Goal: Information Seeking & Learning: Check status

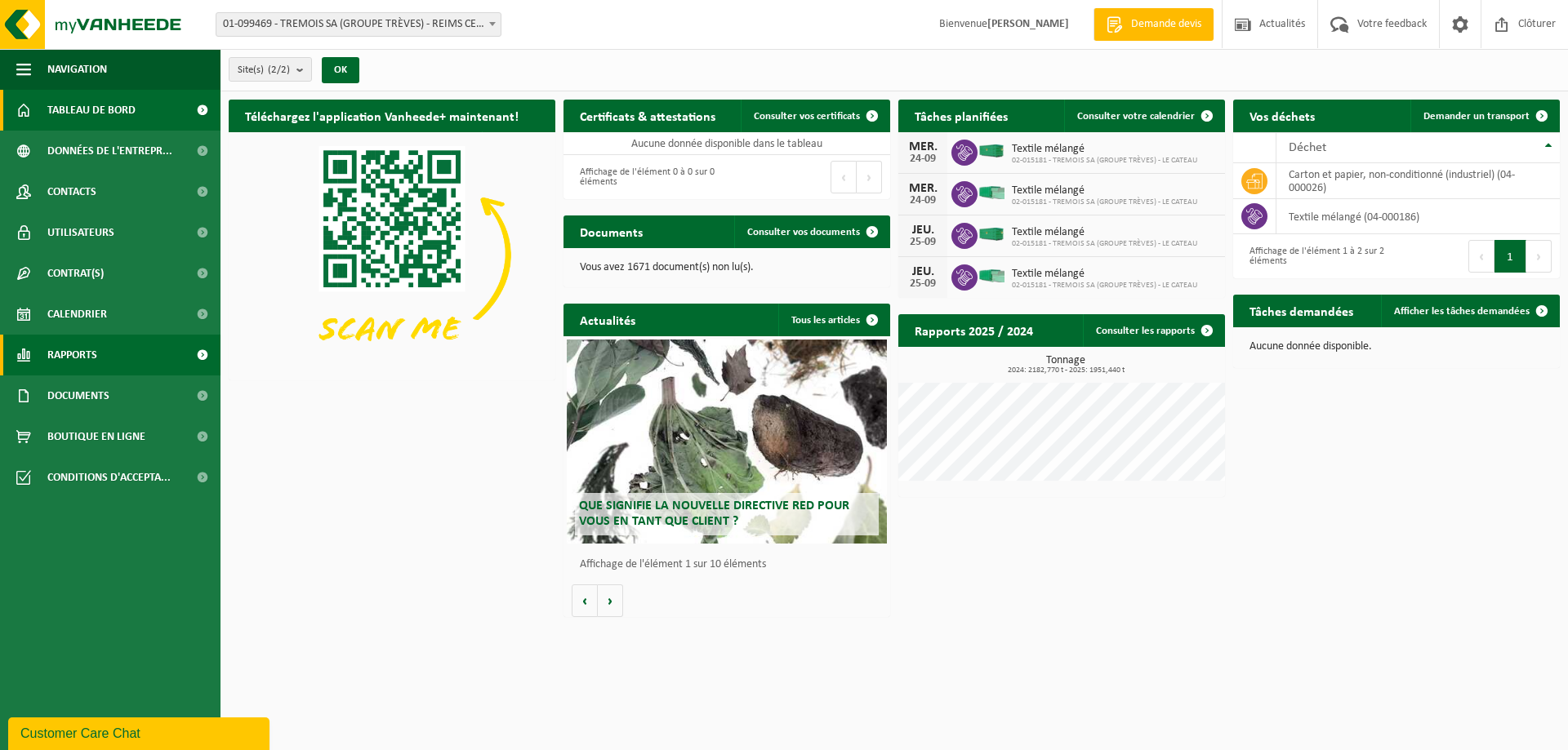
click at [203, 354] on span at bounding box center [202, 355] width 37 height 40
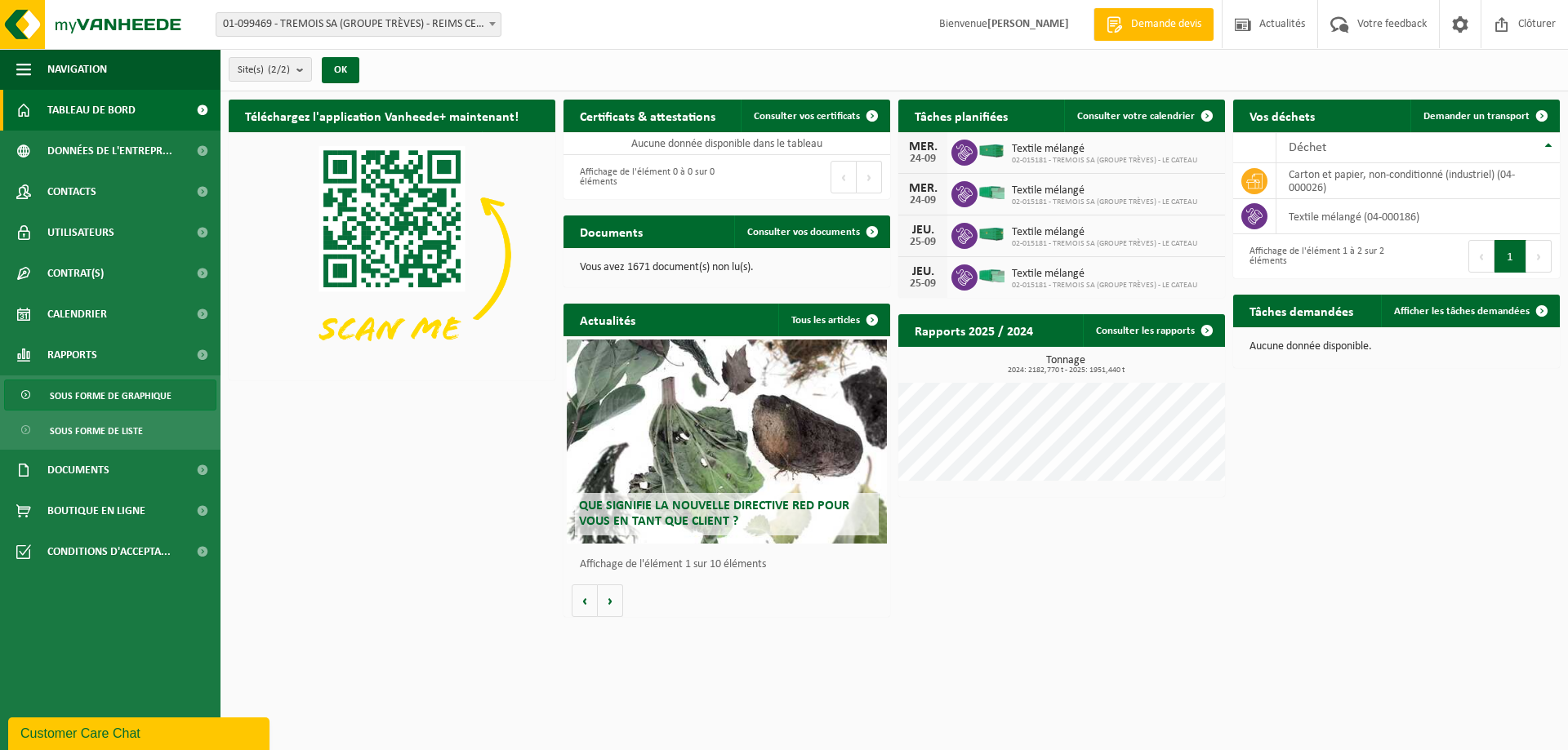
click at [155, 398] on span "Sous forme de graphique" at bounding box center [111, 396] width 121 height 31
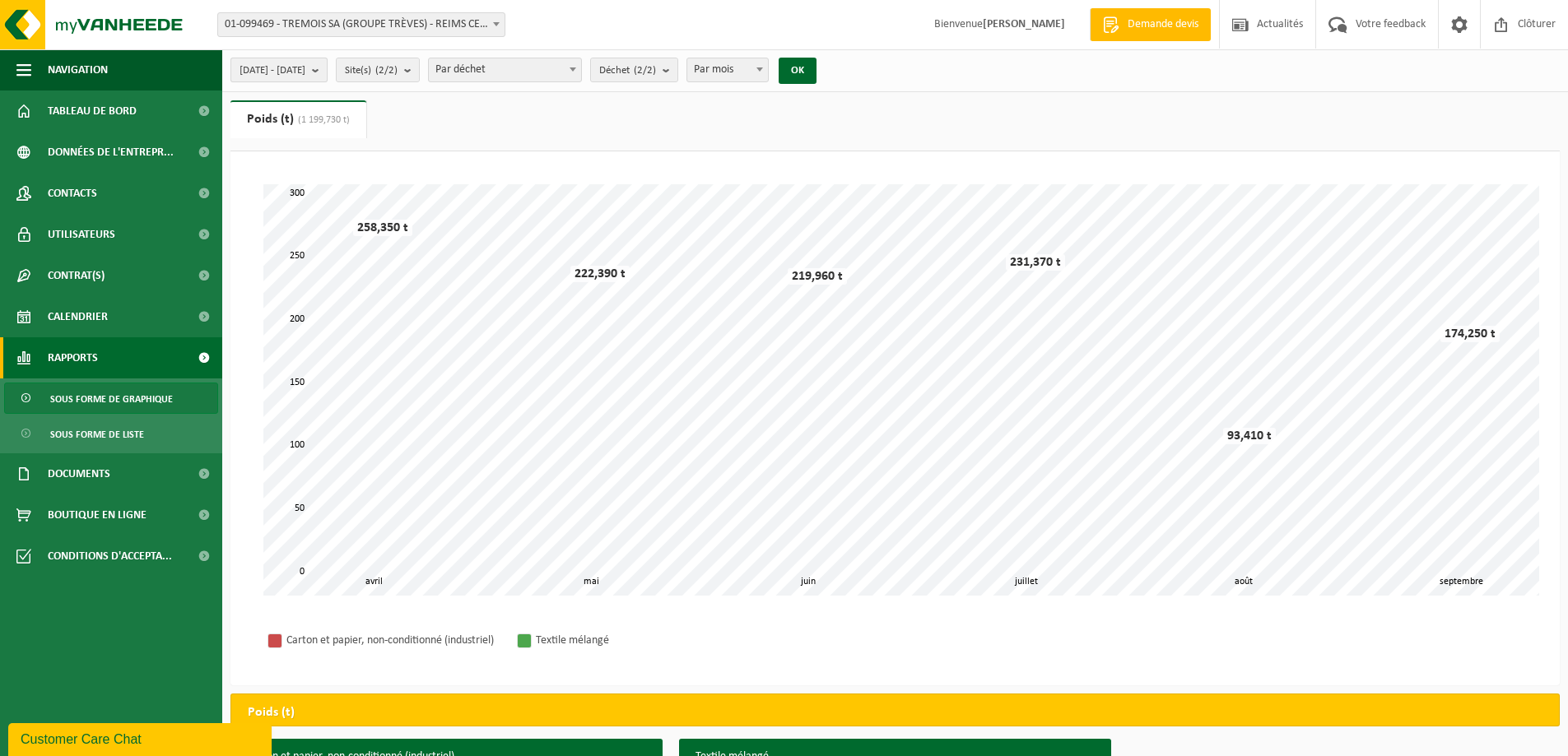
click at [327, 74] on b "submit" at bounding box center [319, 70] width 15 height 23
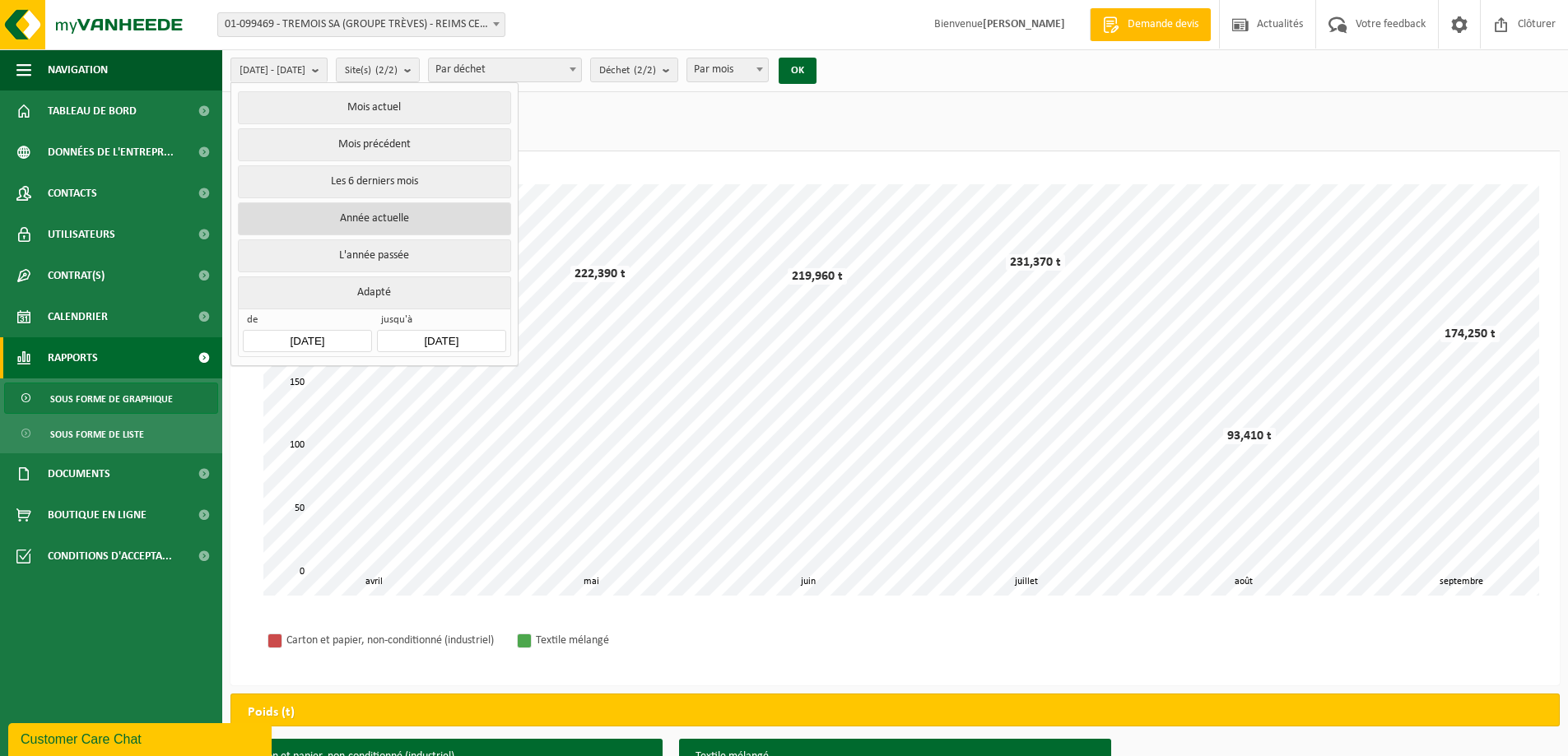
click at [385, 214] on button "Année actuelle" at bounding box center [373, 218] width 272 height 33
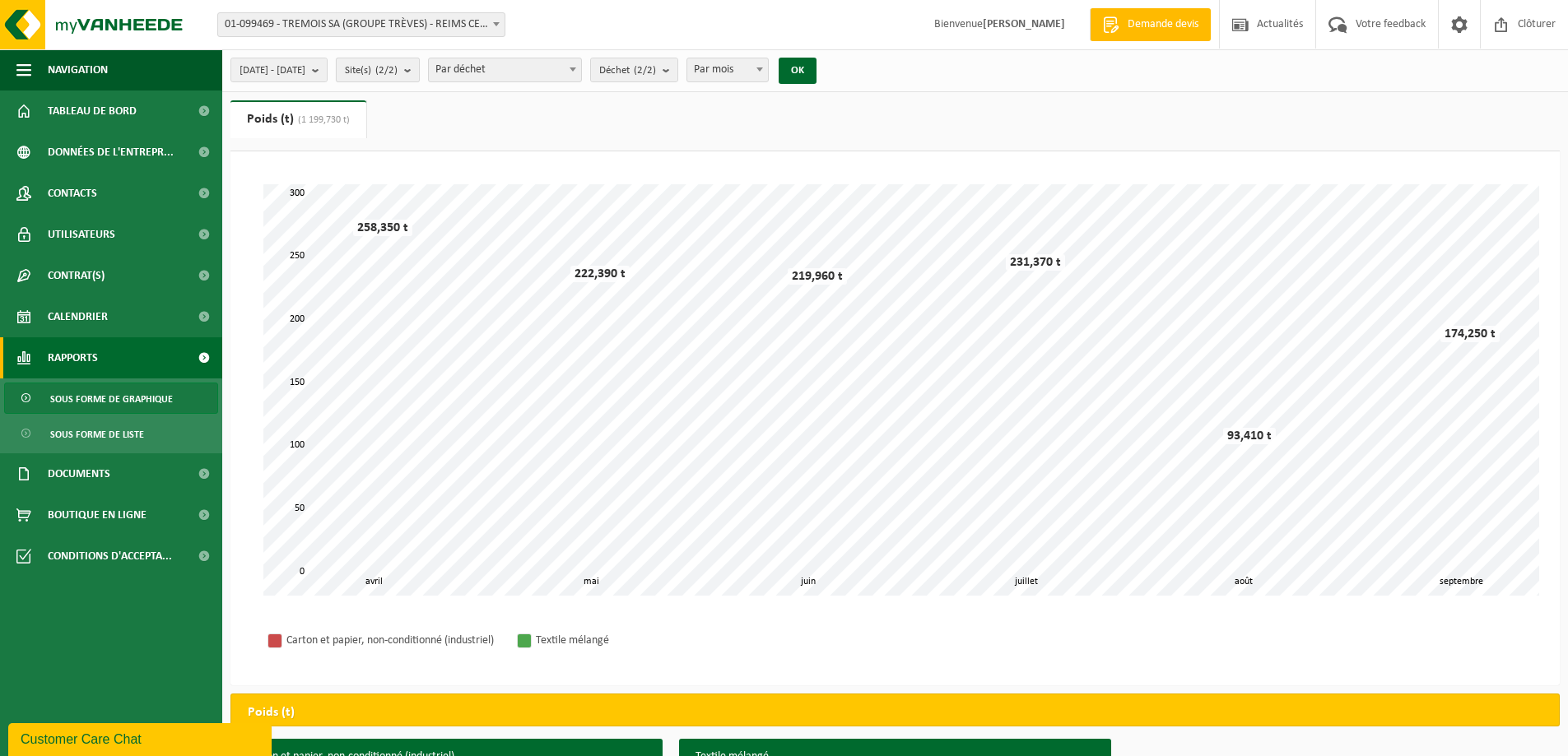
click at [419, 70] on b "submit" at bounding box center [411, 70] width 15 height 23
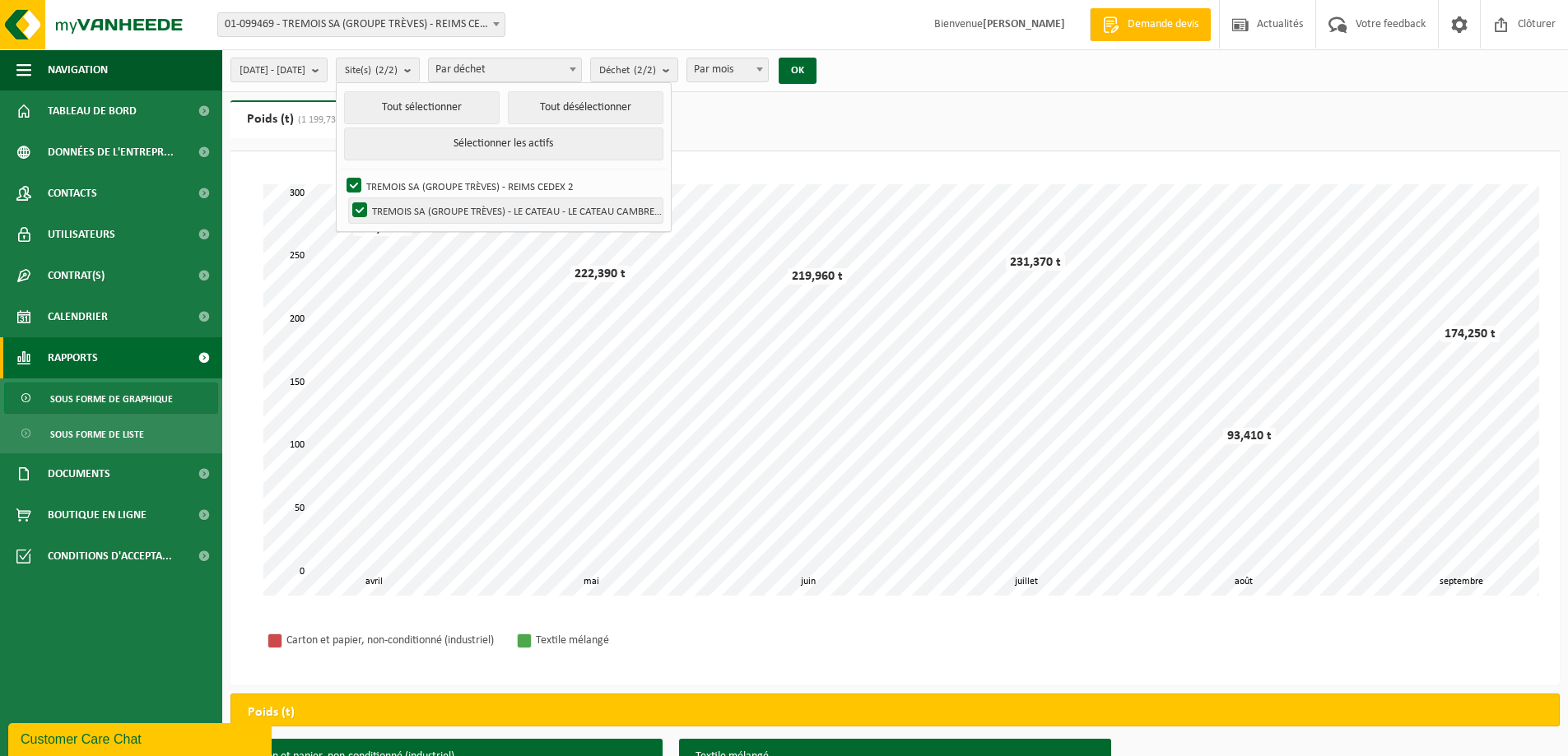
click at [511, 211] on label "TREMOIS SA (GROUPE TRÈVES) - LE CATEAU - LE CATEAU CAMBRESIS" at bounding box center [506, 211] width 314 height 25
click at [347, 199] on input "TREMOIS SA (GROUPE TRÈVES) - LE CATEAU - LE CATEAU CAMBRESIS" at bounding box center [346, 198] width 1 height 1
checkbox input "false"
click at [397, 181] on label "TREMOIS SA (GROUPE TRÈVES) - REIMS CEDEX 2" at bounding box center [503, 186] width 319 height 25
click at [340, 174] on input "TREMOIS SA (GROUPE TRÈVES) - REIMS CEDEX 2" at bounding box center [339, 173] width 1 height 1
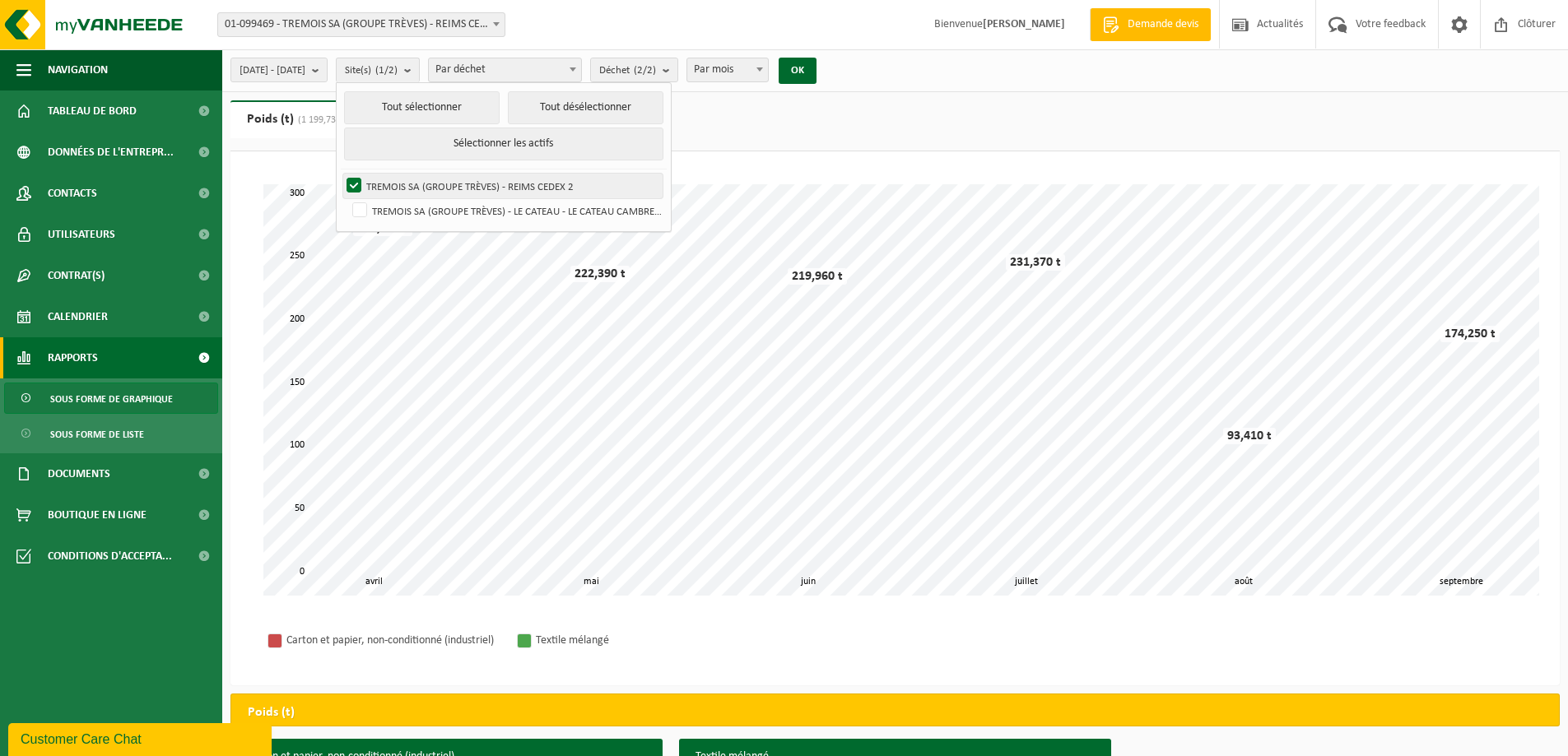
checkbox input "false"
click at [403, 207] on label "TREMOIS SA (GROUPE TRÈVES) - LE CATEAU - LE CATEAU CAMBRESIS" at bounding box center [506, 211] width 314 height 25
click at [347, 199] on input "TREMOIS SA (GROUPE TRÈVES) - LE CATEAU - LE CATEAU CAMBRESIS" at bounding box center [346, 198] width 1 height 1
checkbox input "true"
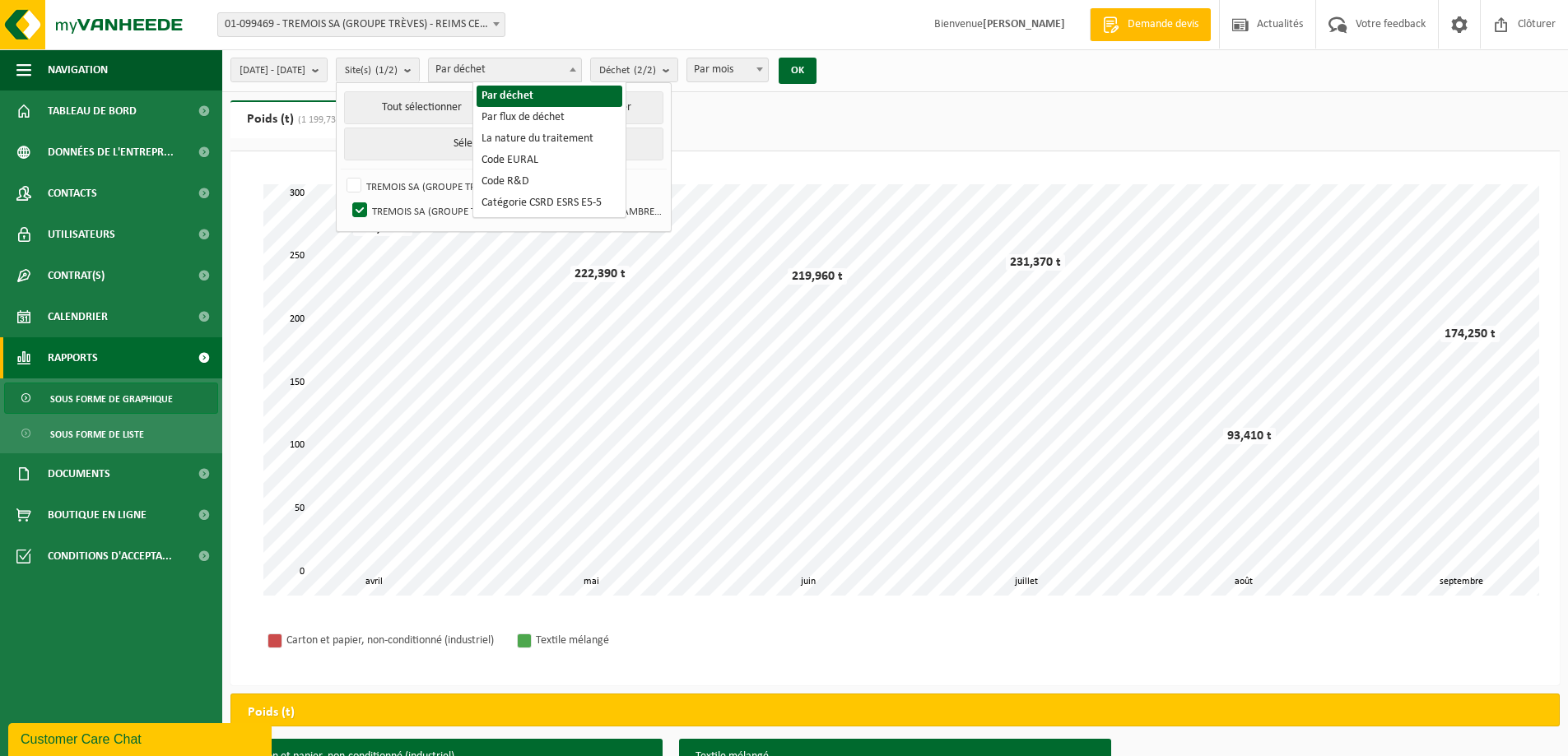
click at [576, 67] on b at bounding box center [573, 69] width 6 height 4
click at [581, 73] on span at bounding box center [573, 69] width 17 height 21
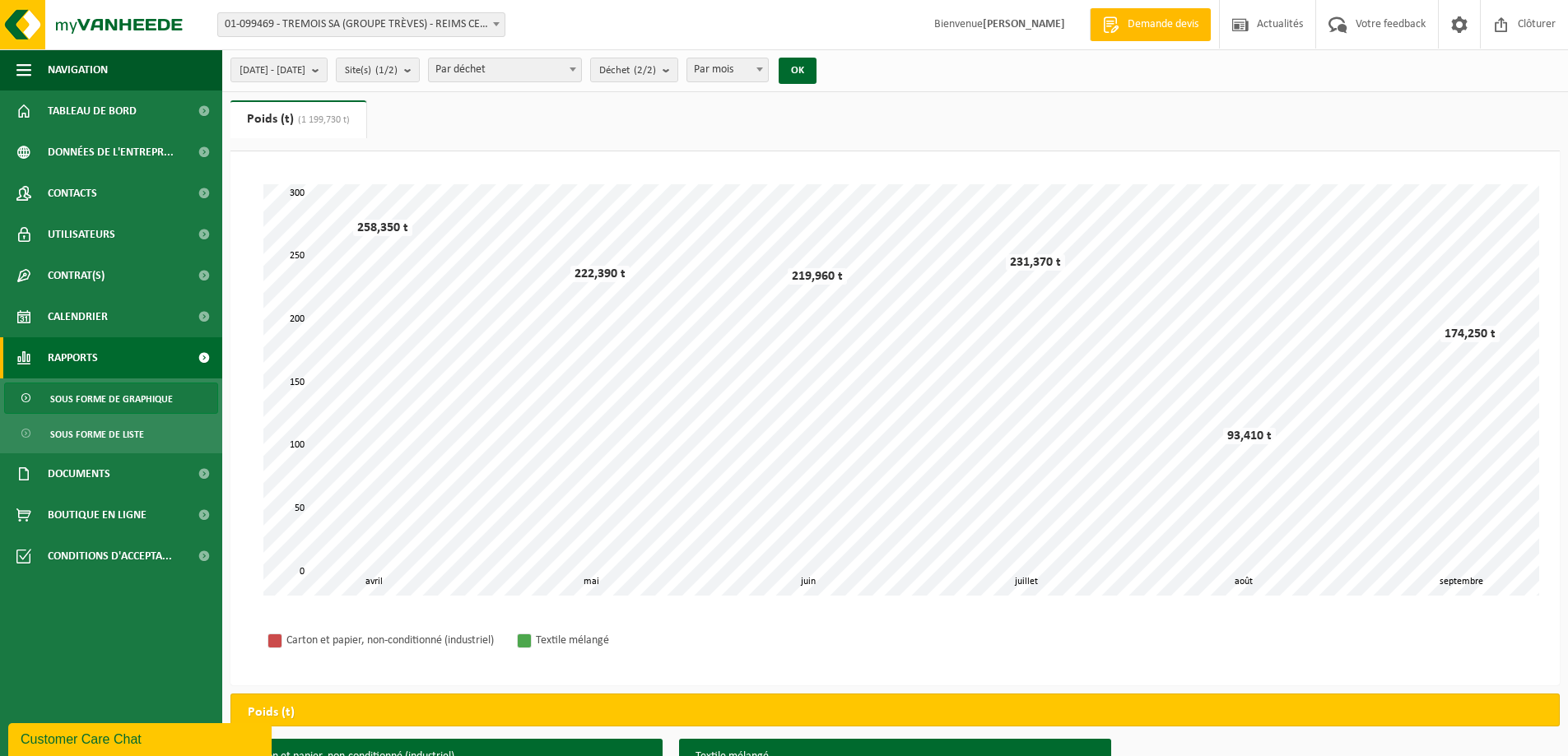
click at [581, 73] on span at bounding box center [573, 69] width 17 height 21
click at [677, 69] on b "submit" at bounding box center [669, 70] width 15 height 23
click at [662, 171] on label "Carton Et Papier, Non-conditionné (industriel)" at bounding box center [733, 173] width 272 height 25
click at [595, 160] on input "Carton Et Papier, Non-conditionné (industriel)" at bounding box center [594, 160] width 1 height 1
checkbox input "false"
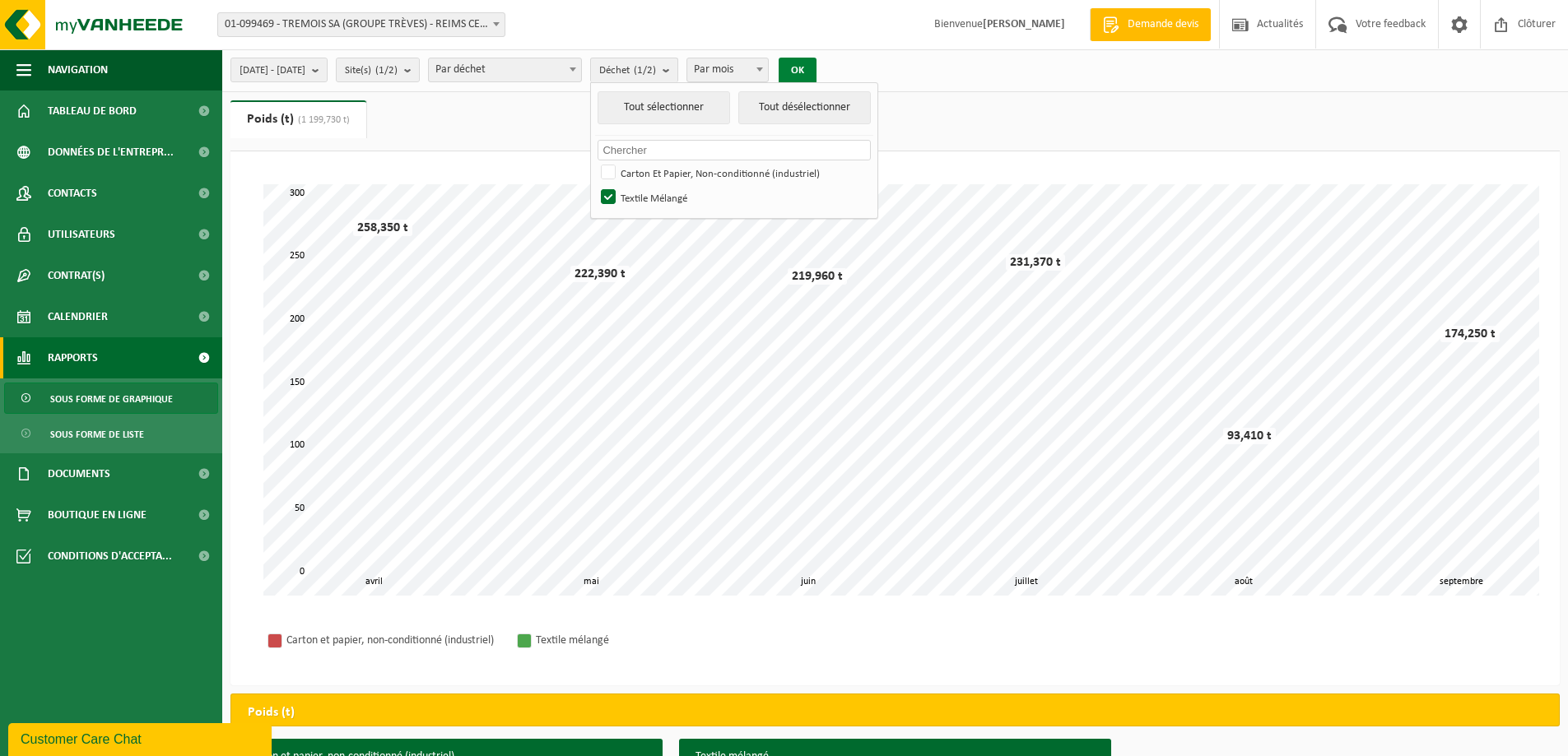
click at [816, 66] on button "OK" at bounding box center [797, 71] width 38 height 27
